Goal: Task Accomplishment & Management: Complete application form

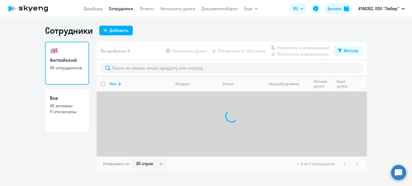
select select "30"
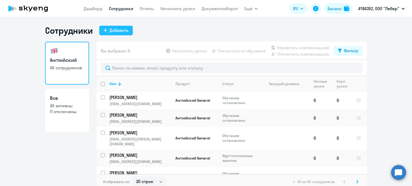
click at [123, 28] on div "Добавить" at bounding box center [118, 30] width 19 height 6
select select "english_adult_not_native_speaker"
select select "3"
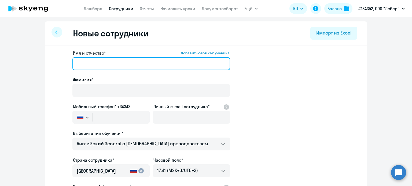
click at [87, 61] on input "Имя и отчество* Добавить себя как ученика" at bounding box center [151, 63] width 158 height 13
type input "[PERSON_NAME]"
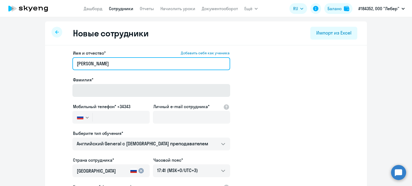
type input "[PERSON_NAME]"
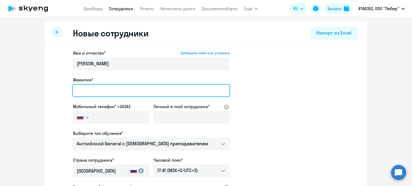
click at [87, 89] on input "Фамилия*" at bounding box center [151, 90] width 158 height 13
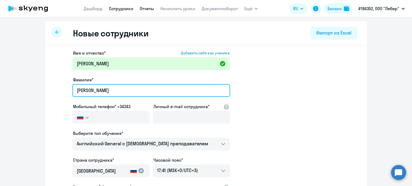
type input "[PERSON_NAME]"
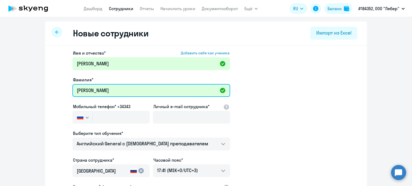
drag, startPoint x: 82, startPoint y: 96, endPoint x: 84, endPoint y: 99, distance: 4.0
click at [82, 96] on input "[PERSON_NAME]" at bounding box center [151, 90] width 158 height 13
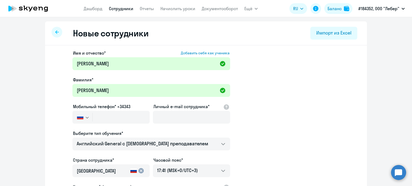
click at [93, 124] on div at bounding box center [110, 125] width 77 height 2
click at [105, 119] on input "text" at bounding box center [121, 117] width 57 height 13
paste input "[PHONE_NUMBER]"
type input "[PHONE_NUMBER]"
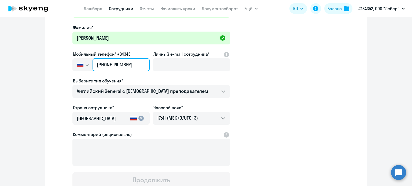
scroll to position [54, 0]
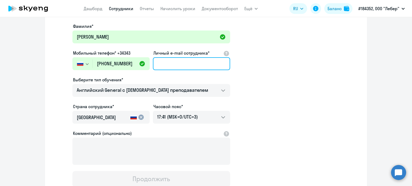
click at [167, 66] on input "Личный e-mail сотрудника*" at bounding box center [191, 63] width 77 height 13
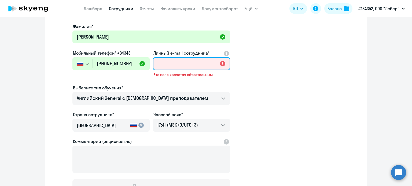
paste input "[PERSON_NAME][EMAIL_ADDRESS][PERSON_NAME][DOMAIN_NAME]"
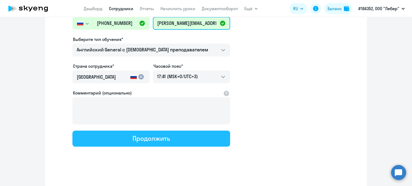
type input "[PERSON_NAME][EMAIL_ADDRESS][PERSON_NAME][DOMAIN_NAME]"
click at [147, 135] on div "Продолжить" at bounding box center [150, 138] width 37 height 9
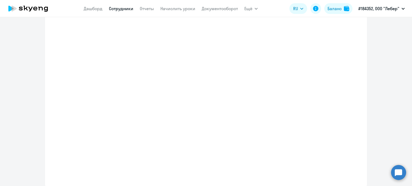
select select "english_adult_not_native_speaker"
select select "3"
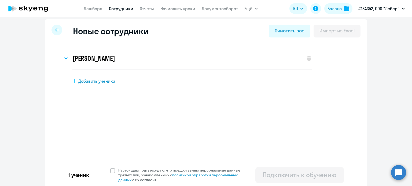
scroll to position [3, 0]
click at [112, 171] on span at bounding box center [112, 170] width 5 height 5
click at [110, 168] on input "Настоящим подтверждаю, что предоставляю персональные данные третьих лиц, ознако…" at bounding box center [110, 167] width 0 height 0
checkbox input "true"
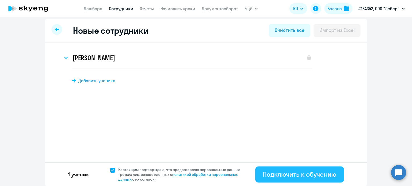
click at [322, 179] on div "Подключить к обучению" at bounding box center [299, 174] width 73 height 9
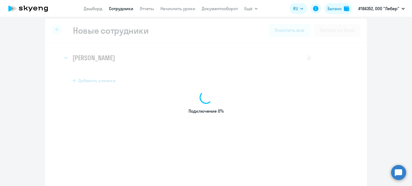
select select "english_adult_not_native_speaker"
select select "3"
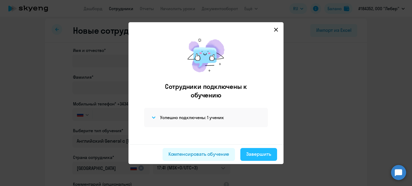
click at [256, 154] on div "Завершить" at bounding box center [258, 154] width 25 height 7
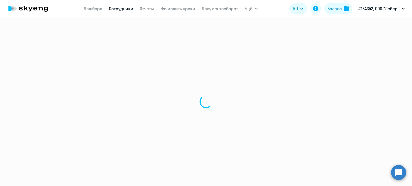
select select "30"
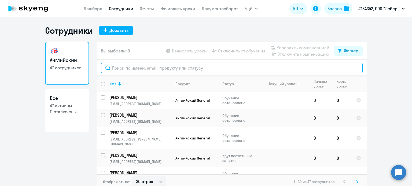
click at [128, 70] on input "text" at bounding box center [232, 68] width 262 height 11
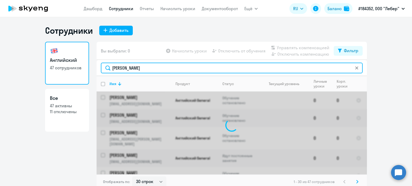
type input "[PERSON_NAME]"
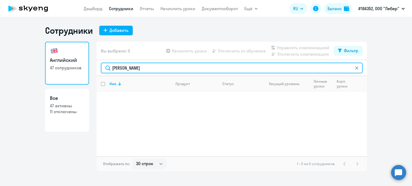
drag, startPoint x: 156, startPoint y: 70, endPoint x: 100, endPoint y: 67, distance: 55.8
click at [98, 69] on div "[PERSON_NAME]" at bounding box center [232, 68] width 270 height 16
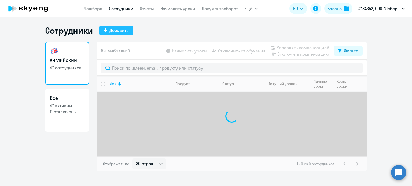
click at [131, 27] on button "Добавить" at bounding box center [116, 31] width 34 height 10
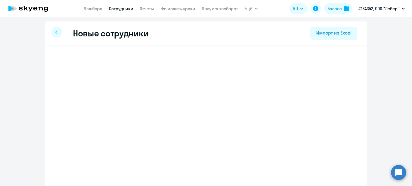
select select "english_adult_not_native_speaker"
select select "3"
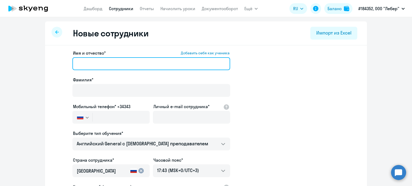
click at [128, 70] on input "Имя и отчество* Добавить себя как ученика" at bounding box center [151, 63] width 158 height 13
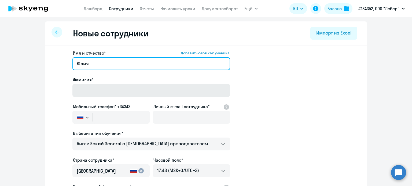
type input "Юлия"
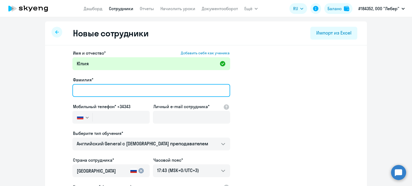
click at [121, 90] on input "Фамилия*" at bounding box center [151, 90] width 158 height 13
type input "[PERSON_NAME]"
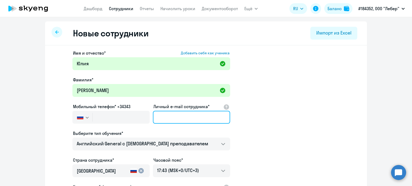
click at [163, 123] on input "Личный e-mail сотрудника*" at bounding box center [191, 117] width 77 height 13
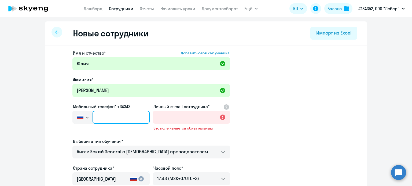
click at [116, 120] on input "text" at bounding box center [121, 117] width 57 height 13
paste input "[PHONE_NUMBER]"
type input "[PHONE_NUMBER]"
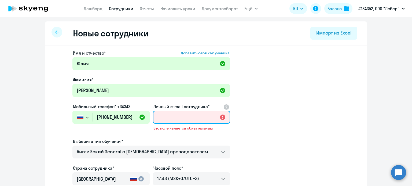
click at [179, 112] on input "Личный e-mail сотрудника*" at bounding box center [191, 117] width 77 height 13
paste input "[EMAIL_ADDRESS][PERSON_NAME][DOMAIN_NAME]"
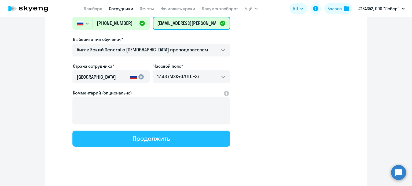
type input "[EMAIL_ADDRESS][PERSON_NAME][DOMAIN_NAME]"
click at [135, 142] on button "Продолжить" at bounding box center [151, 139] width 158 height 16
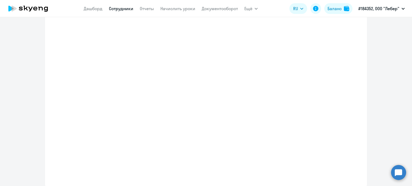
scroll to position [125, 0]
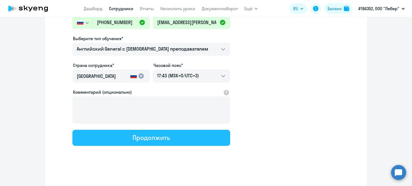
select select "english_adult_not_native_speaker"
select select "3"
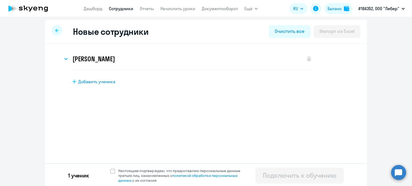
scroll to position [3, 0]
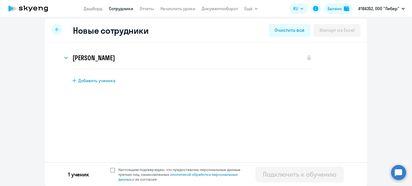
click at [110, 171] on span at bounding box center [112, 170] width 5 height 5
click at [110, 168] on input "Настоящим подтверждаю, что предоставляю персональные данные третьих лиц, ознако…" at bounding box center [110, 167] width 0 height 0
checkbox input "true"
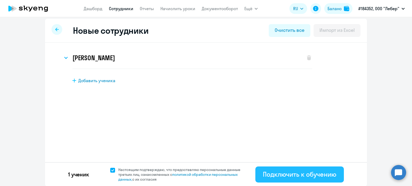
click at [289, 175] on div "Подключить к обучению" at bounding box center [299, 174] width 73 height 9
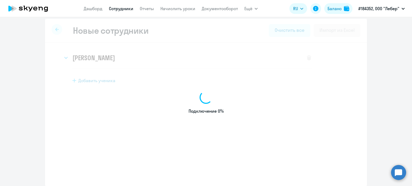
select select "english_adult_not_native_speaker"
select select "3"
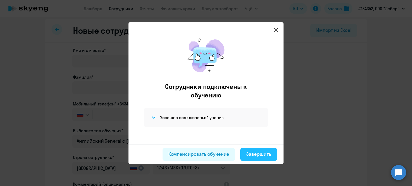
click at [258, 156] on div "Завершить" at bounding box center [258, 154] width 25 height 7
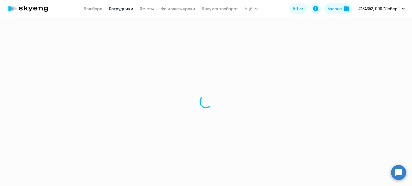
select select "30"
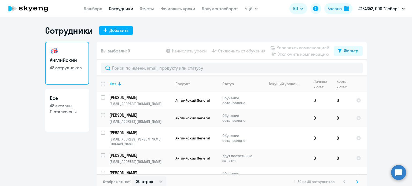
drag, startPoint x: 285, startPoint y: 58, endPoint x: 290, endPoint y: 49, distance: 10.2
drag, startPoint x: 290, startPoint y: 49, endPoint x: 196, endPoint y: 19, distance: 98.3
click at [186, 18] on div "Сотрудники Добавить Английский 48 сотрудников Все 48 активны 11 отключены Вы вы…" at bounding box center [206, 101] width 412 height 169
